Goal: Complete application form: Complete application form

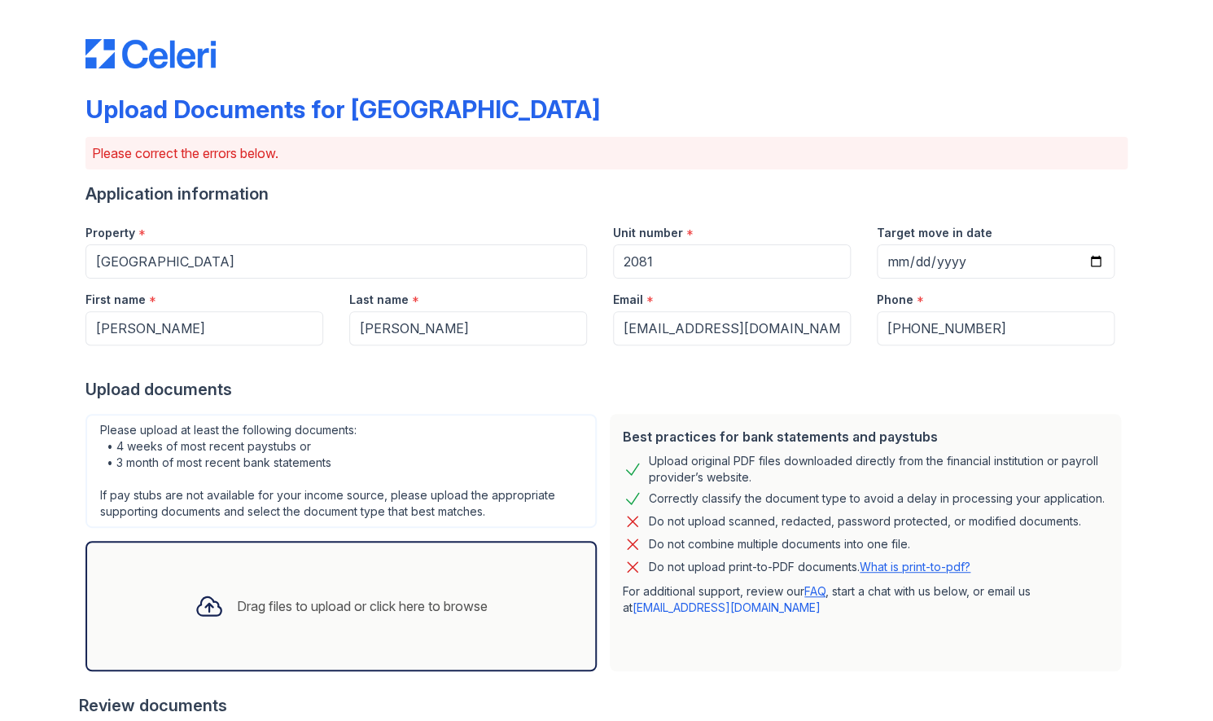
scroll to position [256, 0]
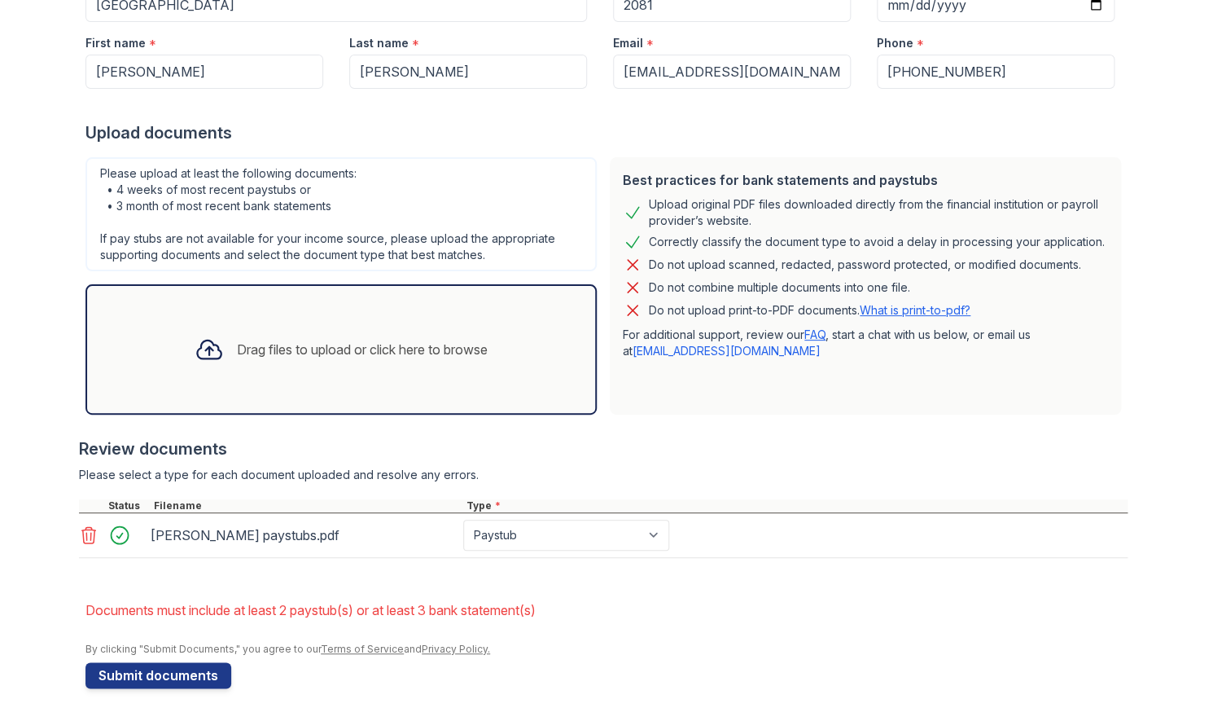
click at [84, 533] on icon at bounding box center [89, 535] width 20 height 20
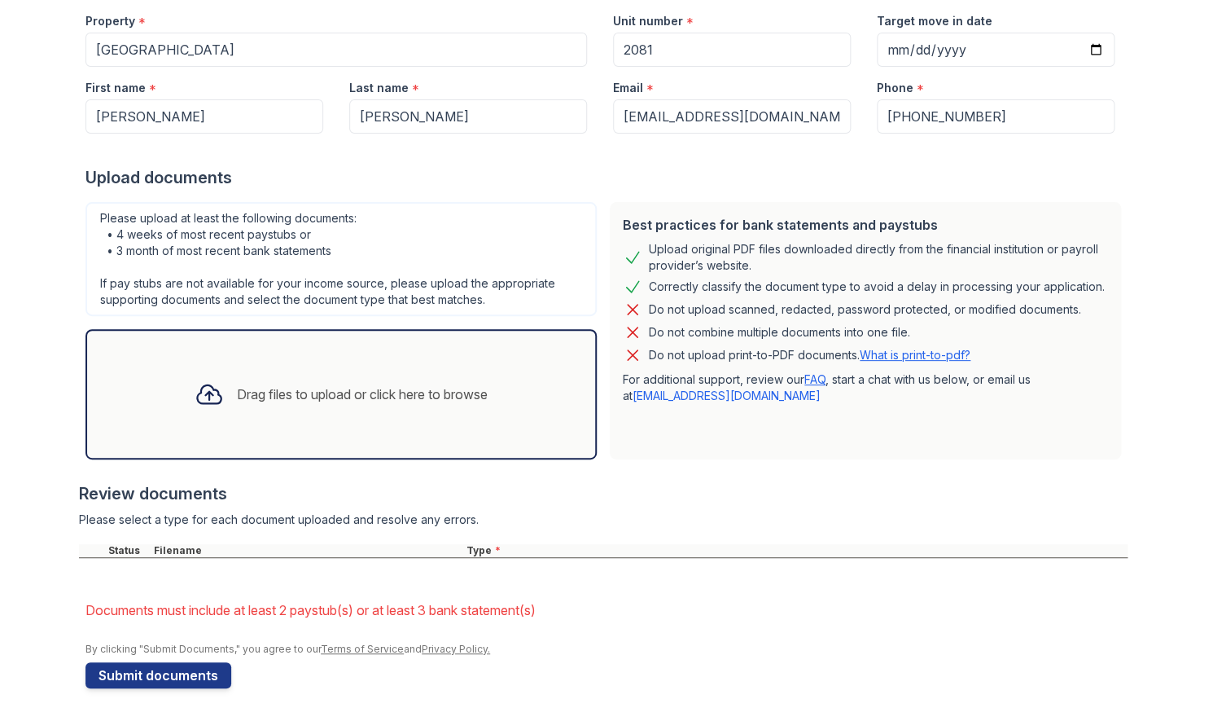
scroll to position [212, 0]
click at [307, 401] on div "Drag files to upload or click here to browse" at bounding box center [362, 394] width 251 height 20
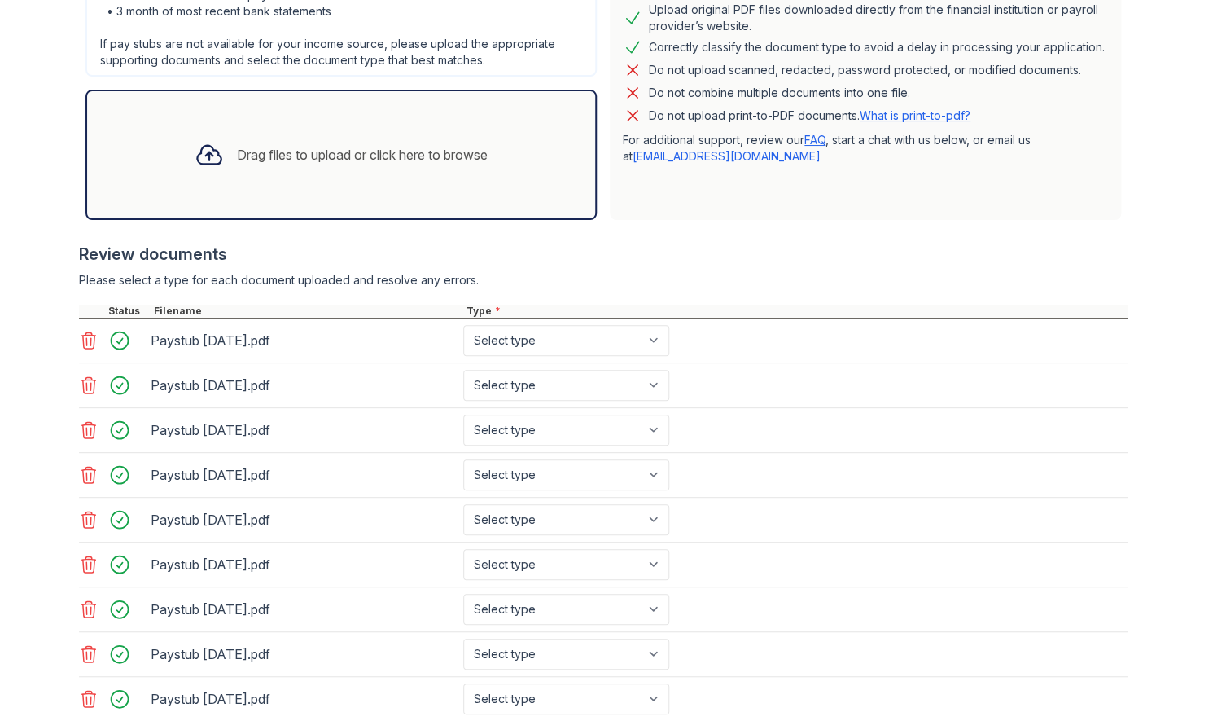
scroll to position [386, 0]
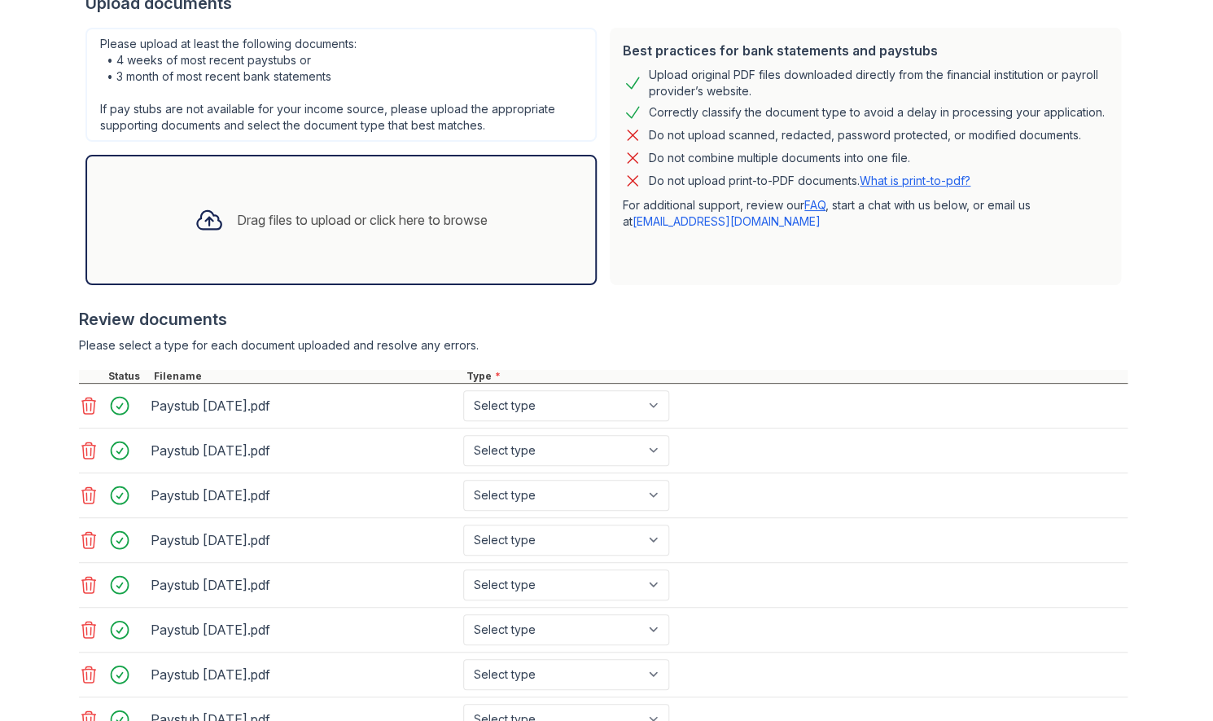
click at [461, 223] on div "Drag files to upload or click here to browse" at bounding box center [362, 220] width 251 height 20
click at [361, 225] on div "Drag files to upload or click here to browse" at bounding box center [362, 220] width 251 height 20
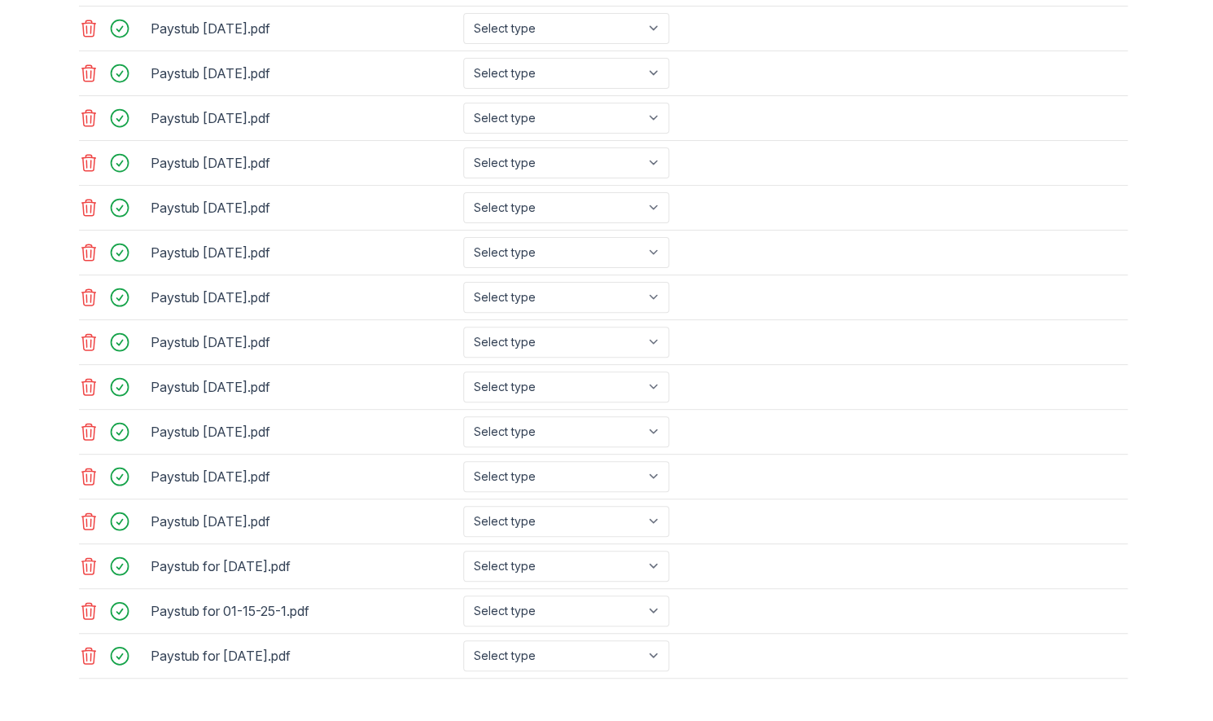
scroll to position [841, 0]
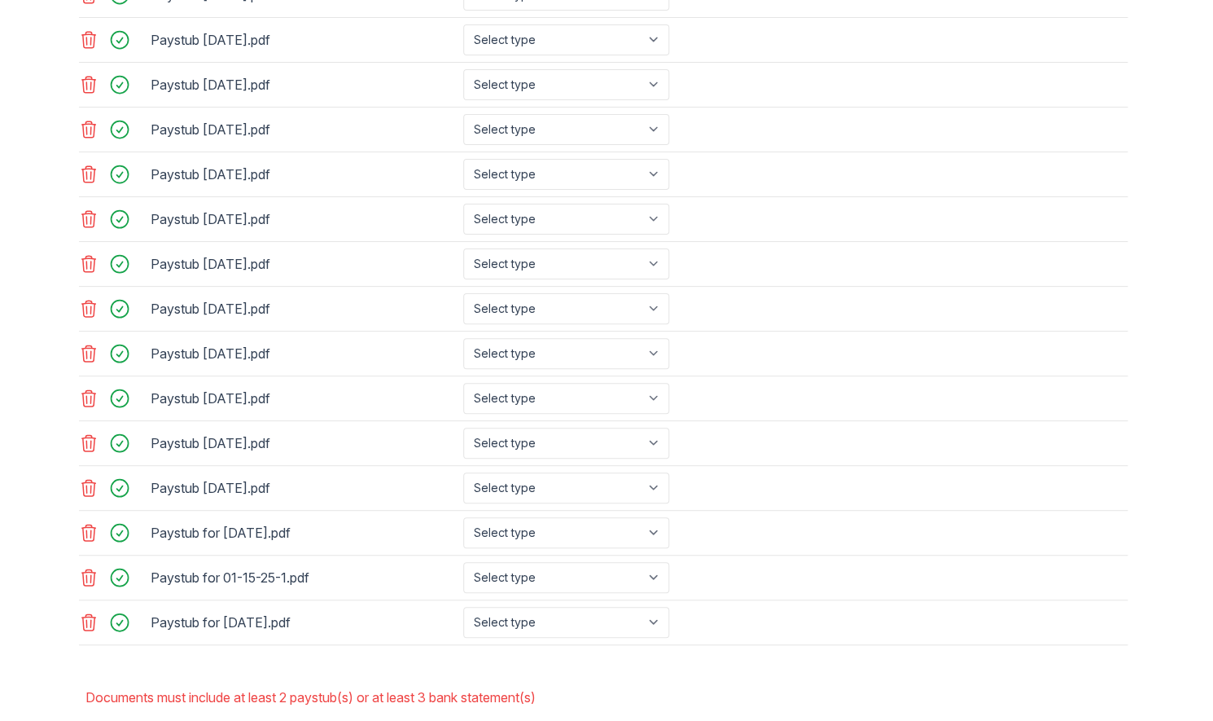
click at [82, 574] on icon at bounding box center [89, 577] width 20 height 20
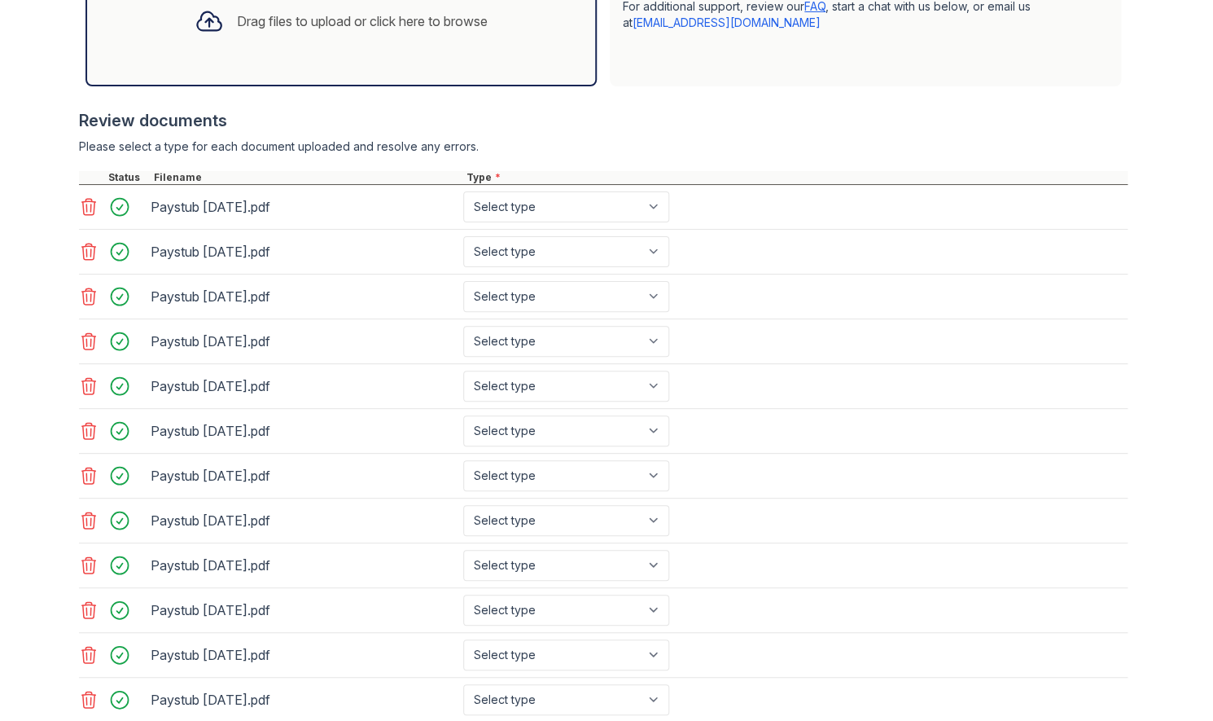
scroll to position [458, 0]
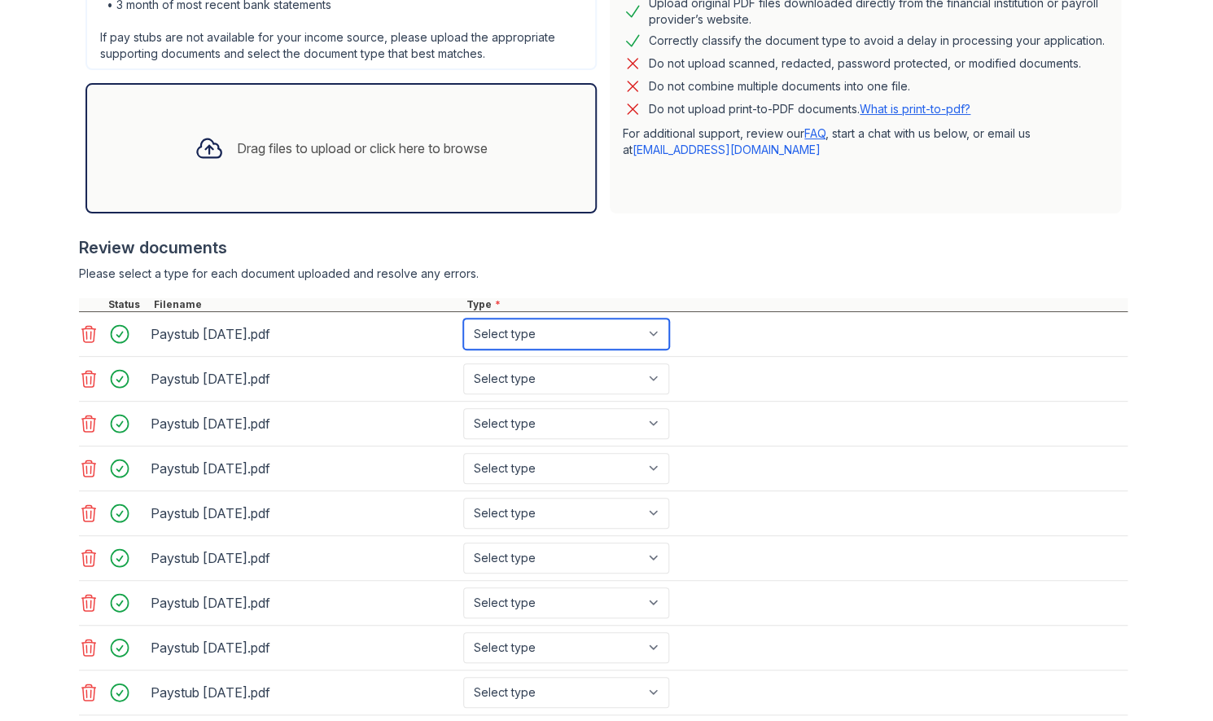
select select "paystub"
click option "Paystub" at bounding box center [0, 0] width 0 height 0
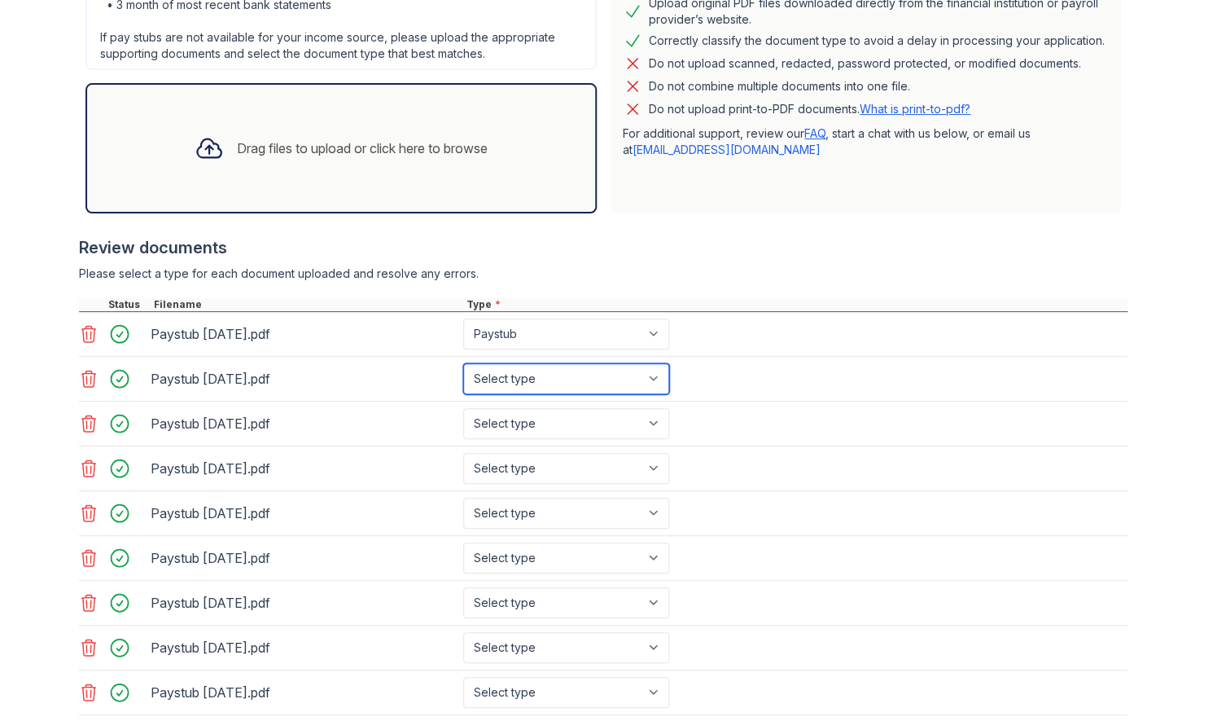
select select "paystub"
click option "Paystub" at bounding box center [0, 0] width 0 height 0
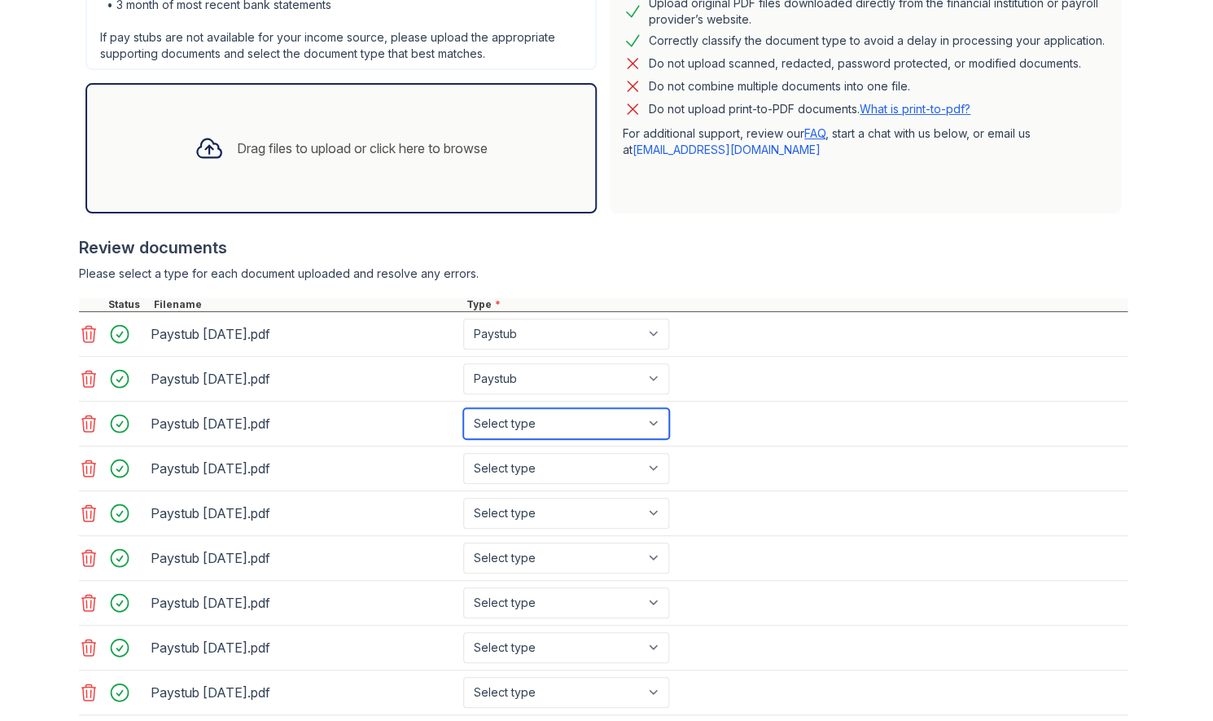
select select "paystub"
click option "Paystub" at bounding box center [0, 0] width 0 height 0
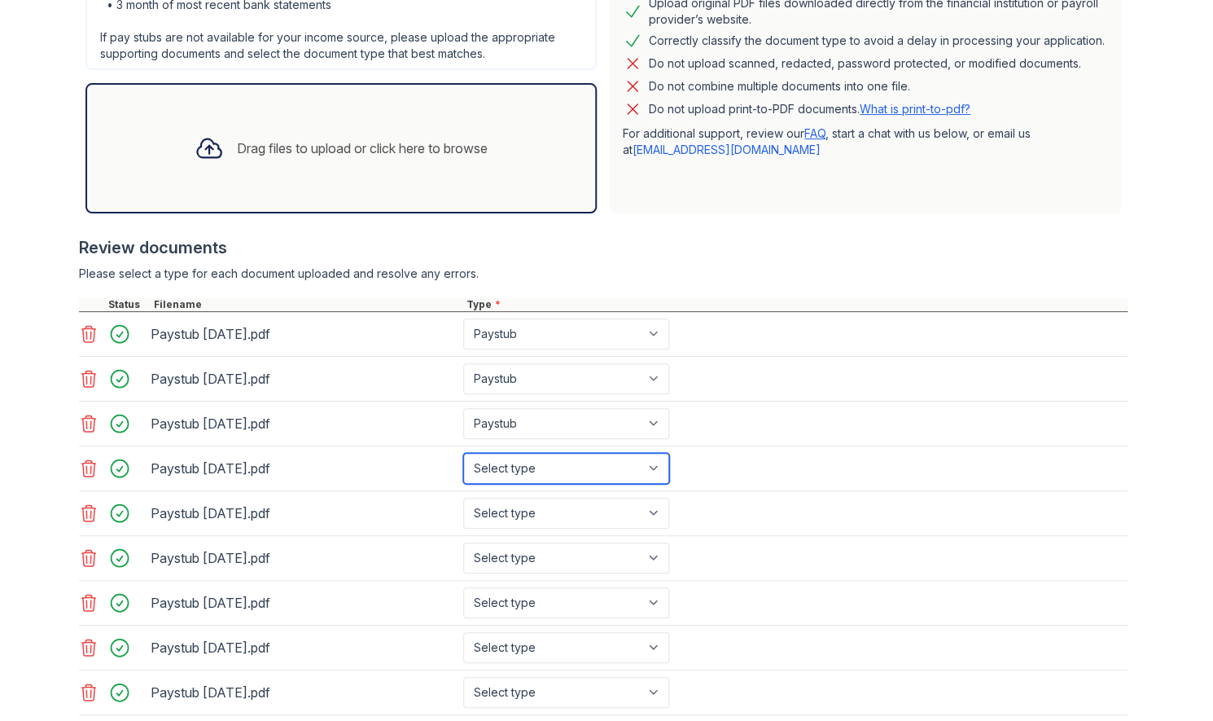
select select "paystub"
click option "Paystub" at bounding box center [0, 0] width 0 height 0
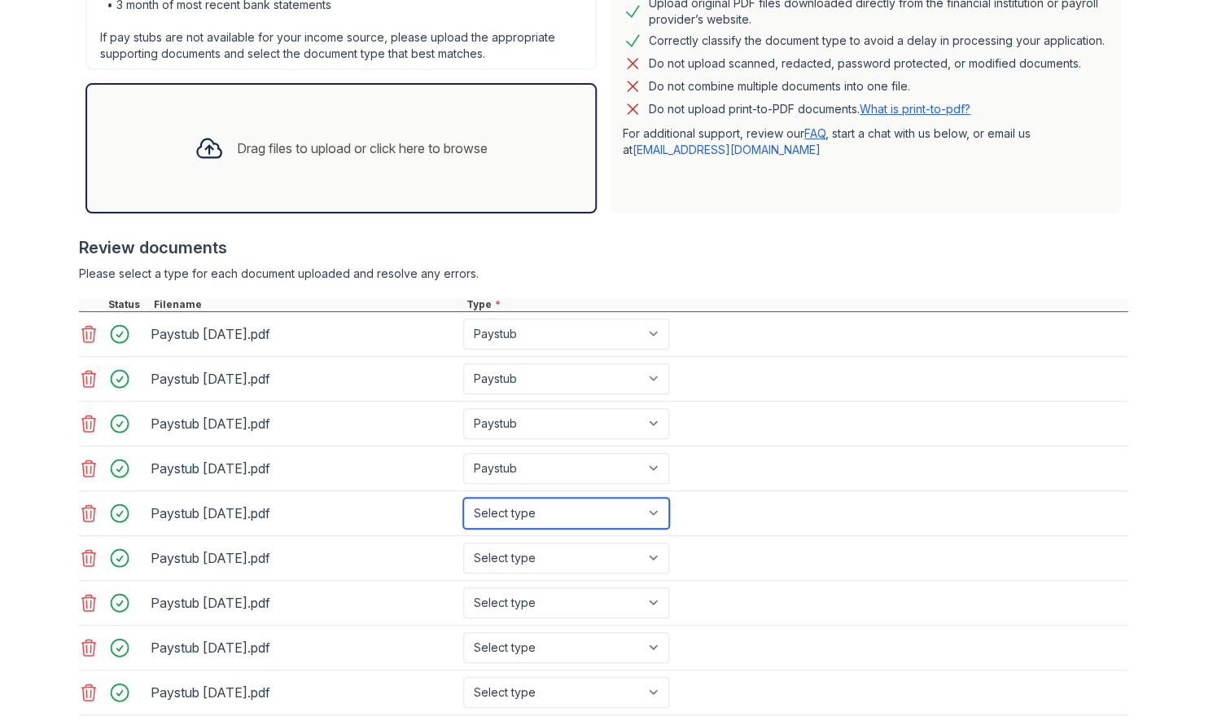
select select "paystub"
click option "Paystub" at bounding box center [0, 0] width 0 height 0
select select "paystub"
click option "Paystub" at bounding box center [0, 0] width 0 height 0
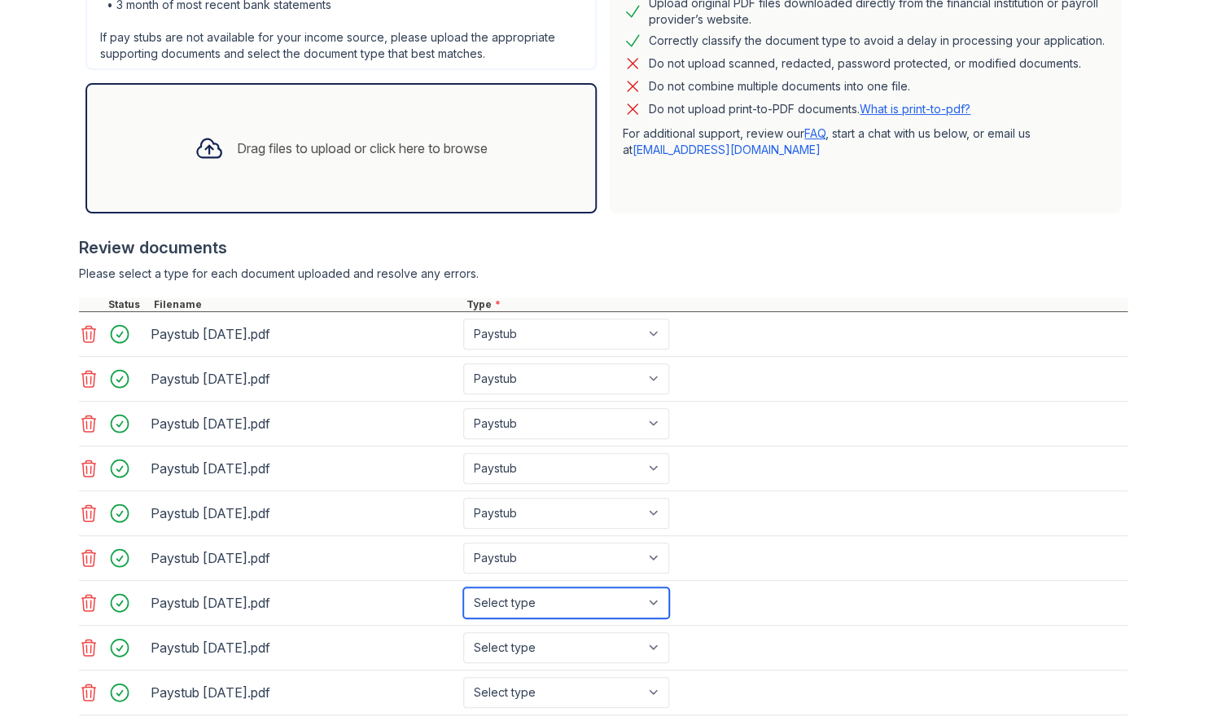
click at [463, 587] on select "Select type Paystub Bank Statement Offer Letter Tax Documents Benefit Award Let…" at bounding box center [566, 602] width 206 height 31
select select "paystub"
click option "Paystub" at bounding box center [0, 0] width 0 height 0
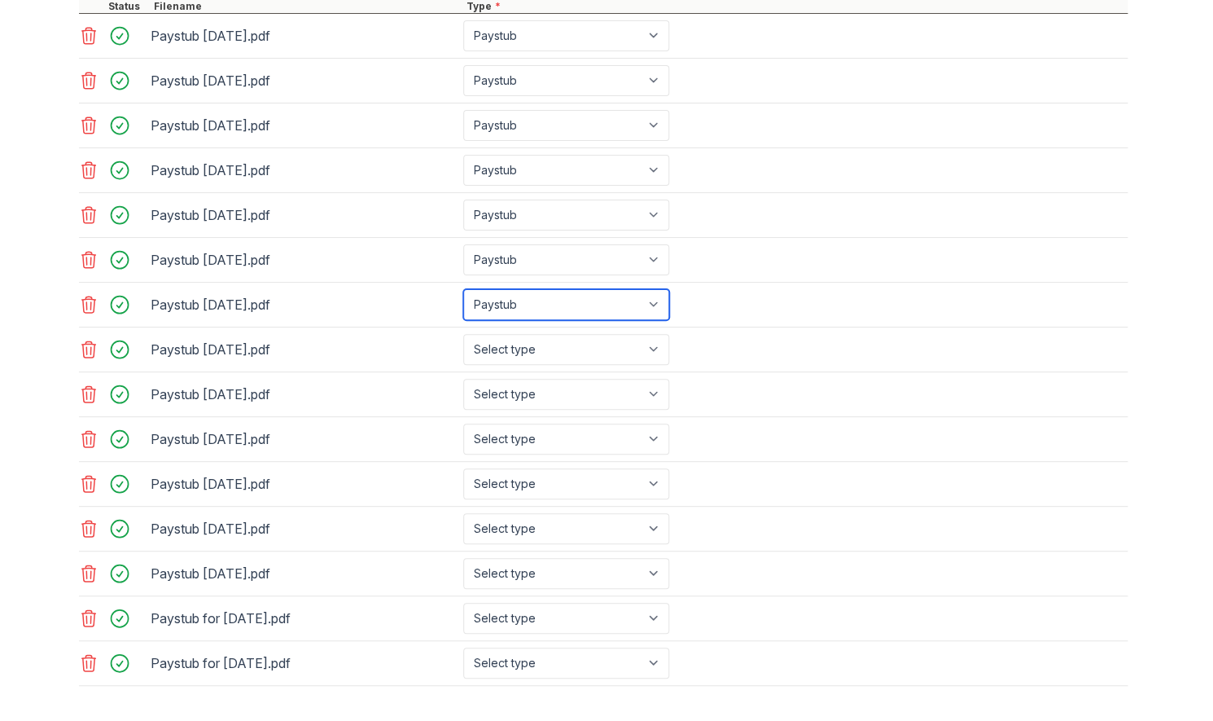
scroll to position [856, 0]
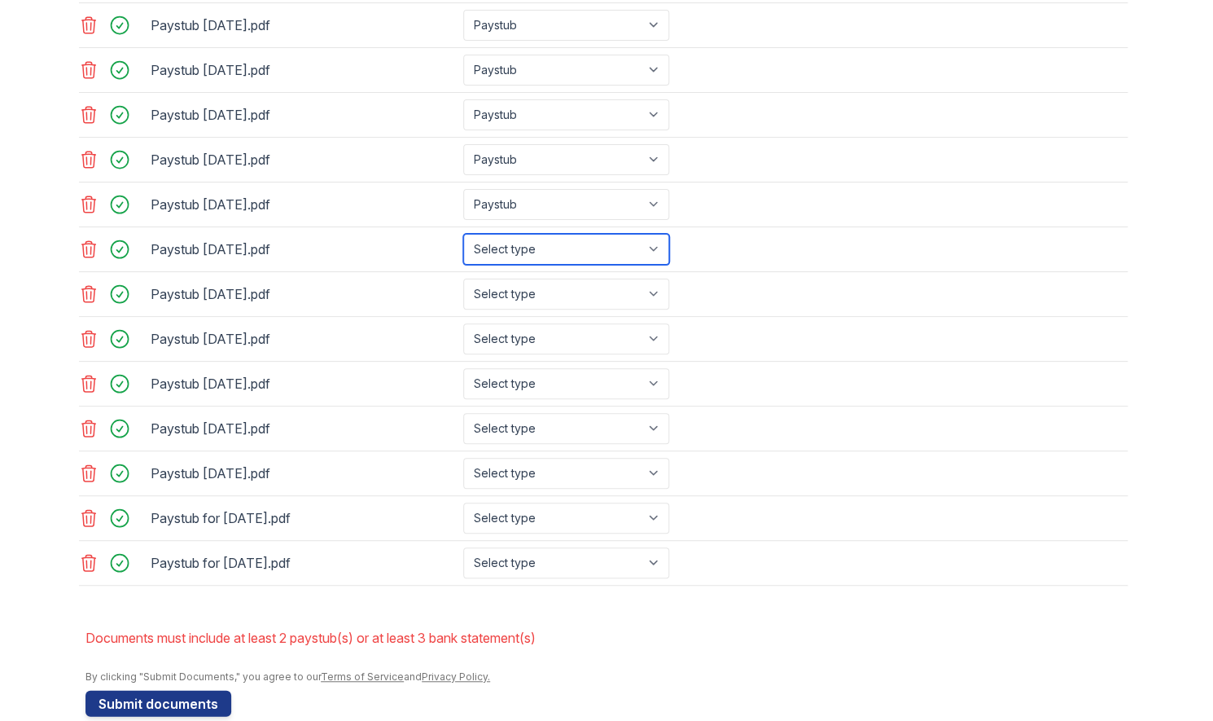
select select "paystub"
click option "Paystub" at bounding box center [0, 0] width 0 height 0
select select "paystub"
click option "Paystub" at bounding box center [0, 0] width 0 height 0
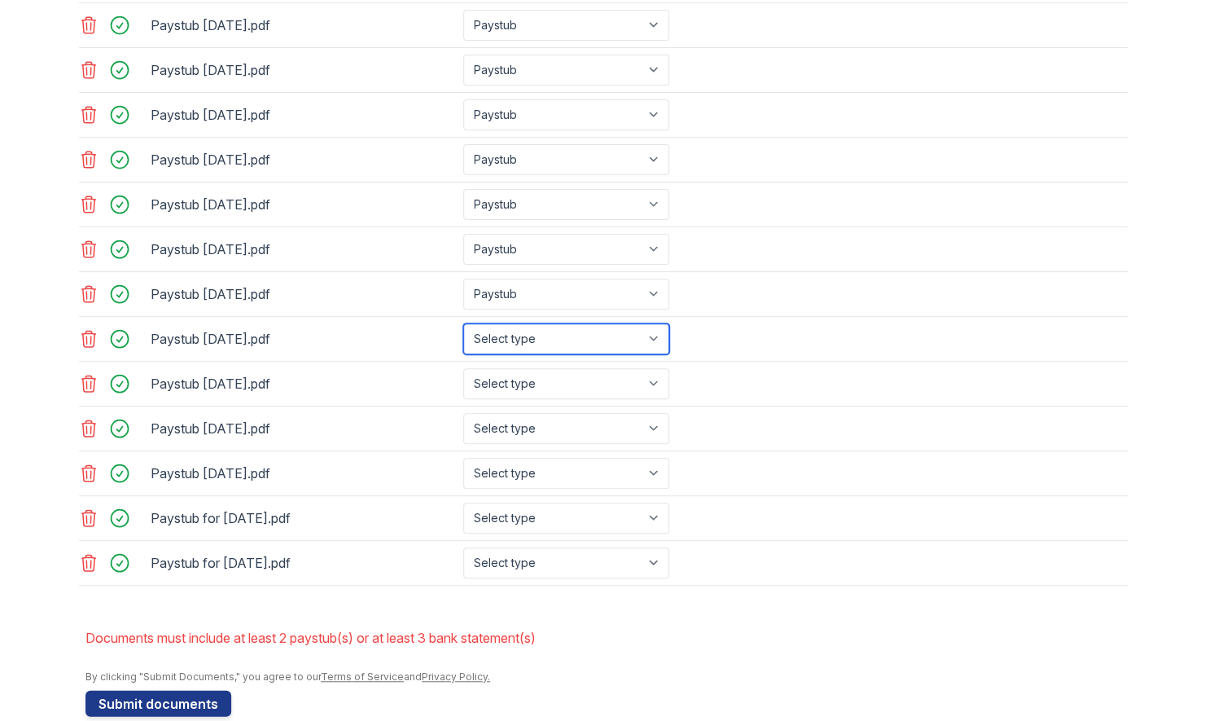
select select "paystub"
click option "Paystub" at bounding box center [0, 0] width 0 height 0
select select "paystub"
click option "Paystub" at bounding box center [0, 0] width 0 height 0
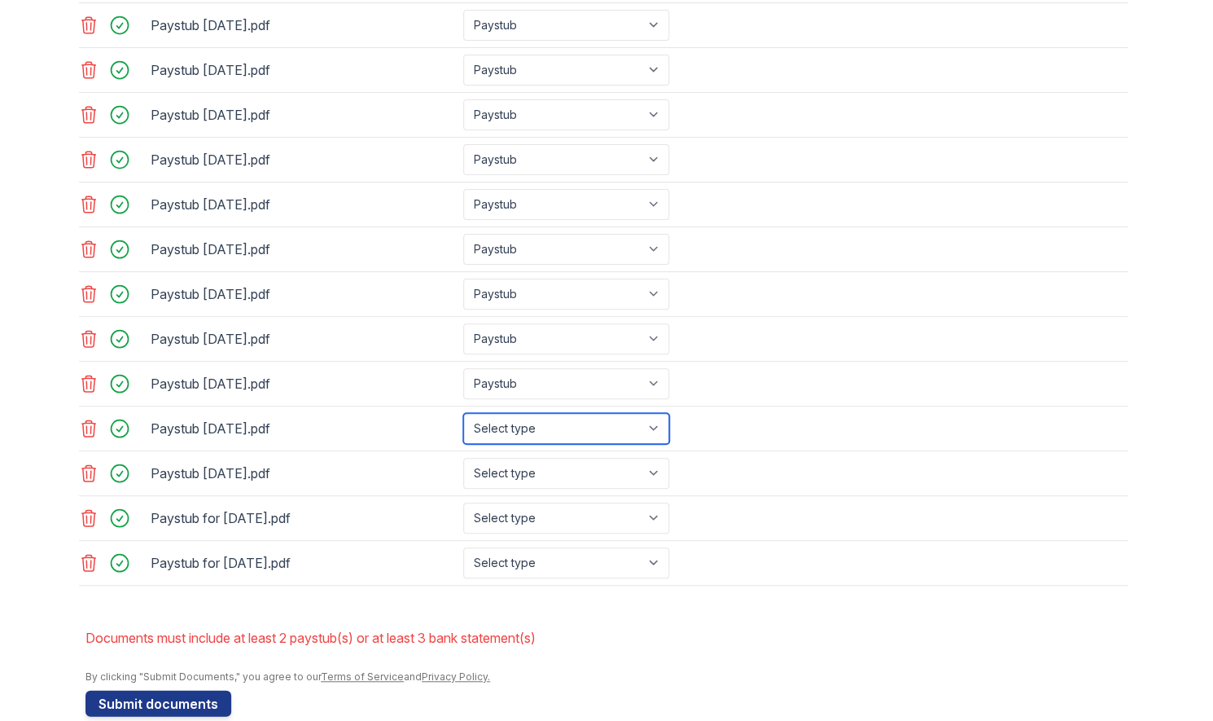
select select "paystub"
click option "Paystub" at bounding box center [0, 0] width 0 height 0
select select "paystub"
click option "Paystub" at bounding box center [0, 0] width 0 height 0
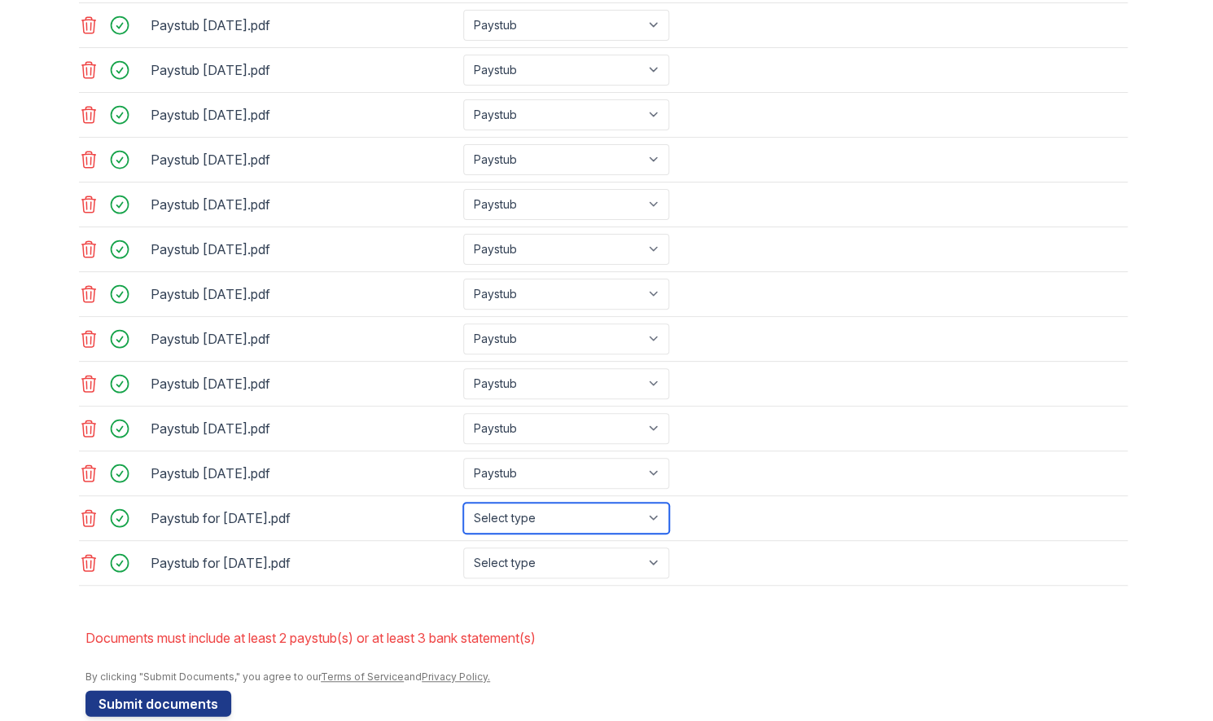
select select "paystub"
click option "Paystub" at bounding box center [0, 0] width 0 height 0
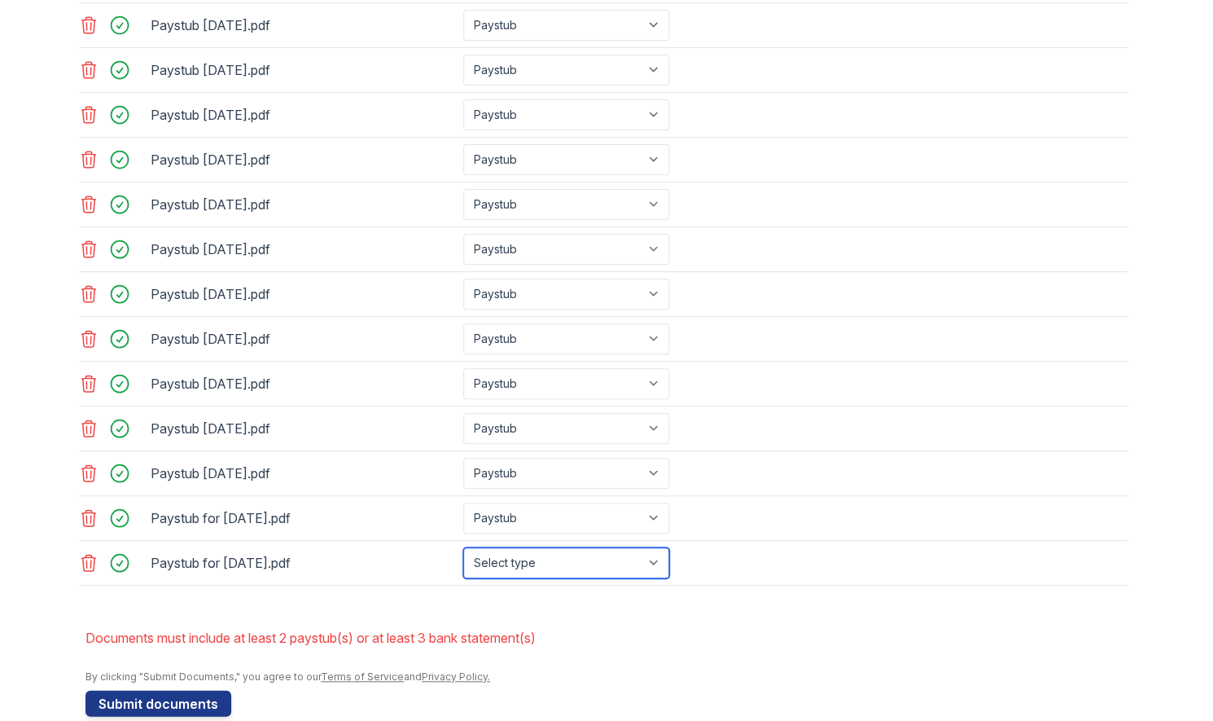
select select "paystub"
click option "Paystub" at bounding box center [0, 0] width 0 height 0
click at [151, 699] on button "Submit documents" at bounding box center [158, 703] width 146 height 26
